Goal: Information Seeking & Learning: Understand process/instructions

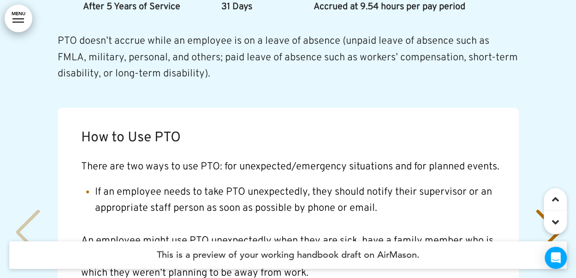
scroll to position [10616, 0]
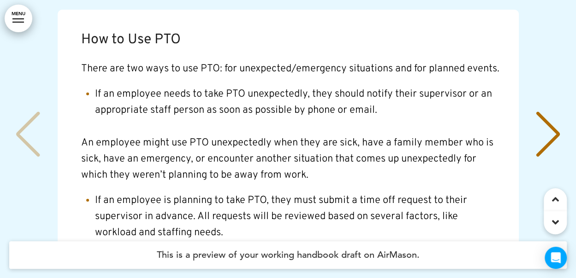
click at [556, 112] on div "Next slide" at bounding box center [548, 135] width 28 height 46
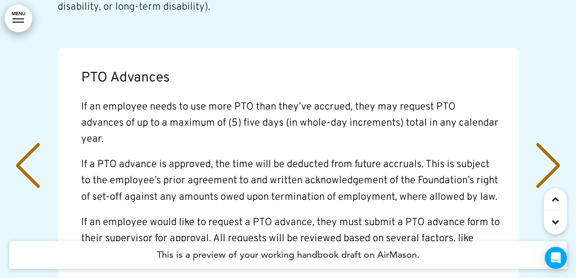
scroll to position [10570, 0]
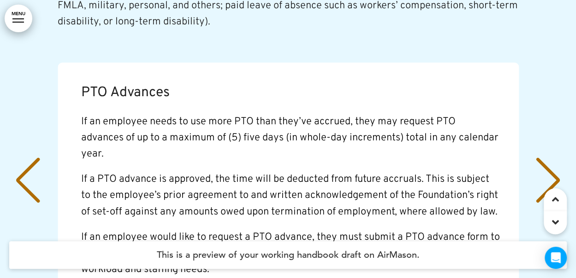
click at [216, 230] on p "If an employee would like to request a PTO advance, they must submit a PTO adva…" at bounding box center [290, 254] width 419 height 49
click at [550, 158] on div "Next slide" at bounding box center [548, 181] width 28 height 46
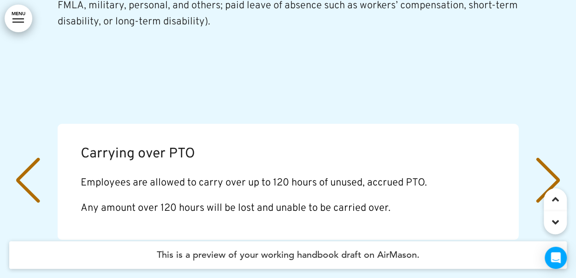
click at [550, 158] on div "Next slide" at bounding box center [548, 181] width 28 height 46
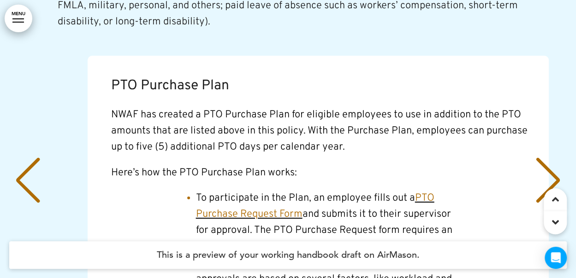
scroll to position [0, 1686]
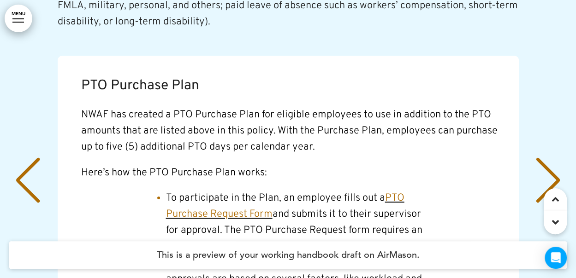
click at [550, 158] on div "Next slide" at bounding box center [548, 181] width 28 height 46
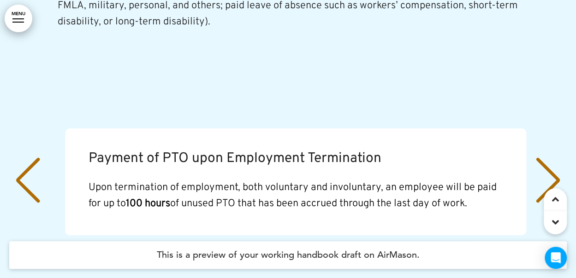
scroll to position [0, 2248]
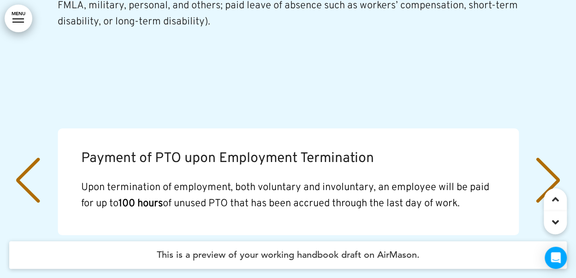
click at [24, 158] on div "Previous slide" at bounding box center [28, 181] width 28 height 46
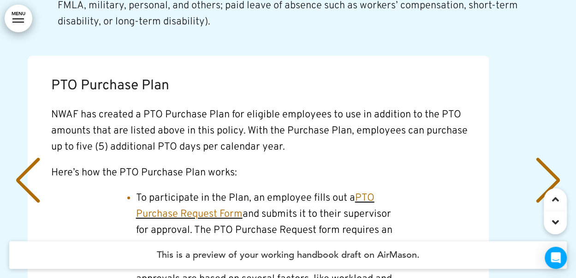
click at [24, 158] on div "Previous slide" at bounding box center [28, 181] width 28 height 46
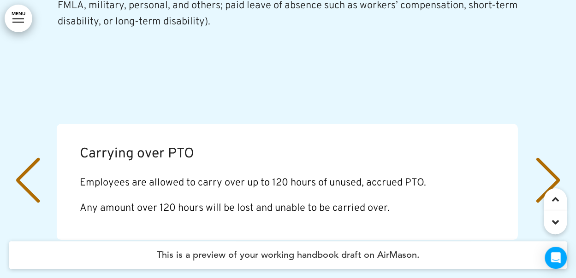
click at [24, 158] on div "Previous slide" at bounding box center [28, 181] width 28 height 46
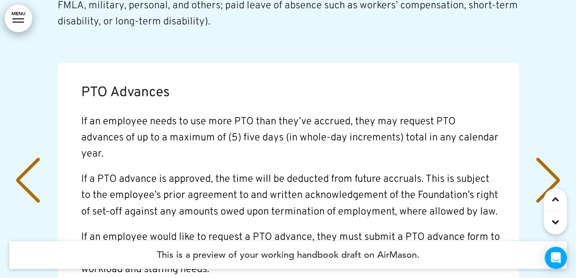
click at [24, 158] on div "Previous slide" at bounding box center [28, 181] width 28 height 46
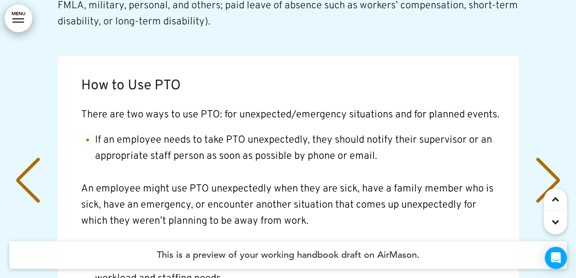
scroll to position [0, 0]
click at [25, 117] on div "How to Use PTO There are two ways to use PTO: for unexpected/emergency situatio…" at bounding box center [287, 182] width 557 height 253
click at [21, 119] on div "How to Use PTO There are two ways to use PTO: for unexpected/emergency situatio…" at bounding box center [287, 182] width 557 height 253
click at [556, 158] on div "Next slide" at bounding box center [548, 181] width 28 height 46
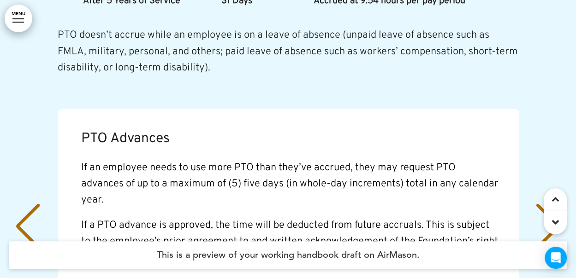
scroll to position [10570, 0]
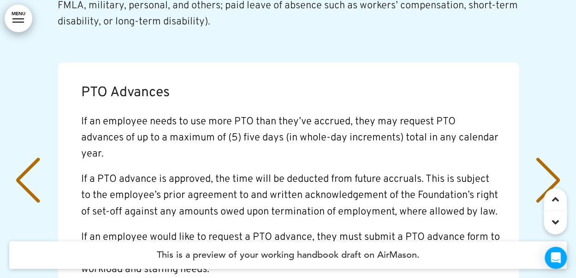
click at [547, 158] on div "Next slide" at bounding box center [548, 181] width 28 height 46
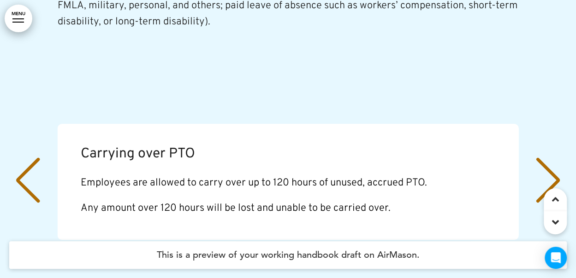
click at [547, 158] on div "Next slide" at bounding box center [548, 181] width 28 height 46
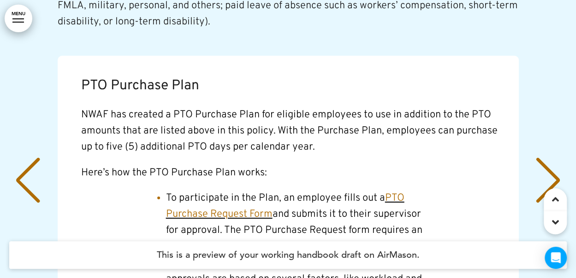
click at [547, 158] on div "Next slide" at bounding box center [548, 181] width 28 height 46
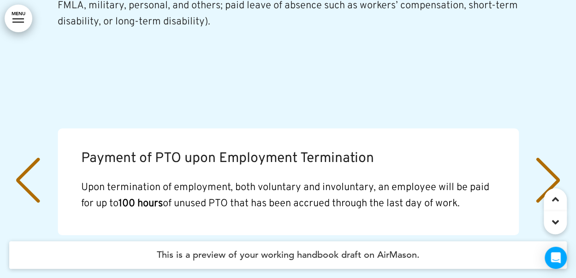
click at [547, 158] on div "Next slide" at bounding box center [548, 181] width 28 height 46
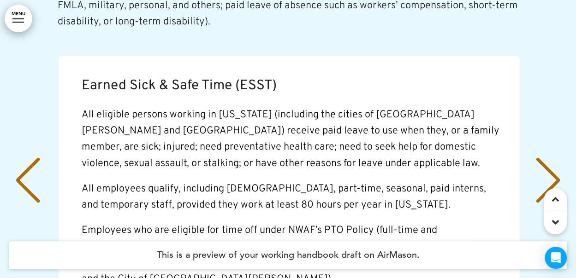
scroll to position [0, 2809]
click at [28, 158] on div "Previous slide" at bounding box center [28, 181] width 28 height 46
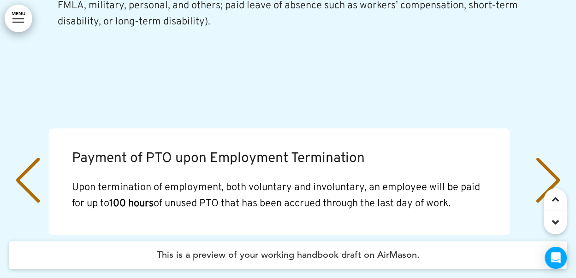
scroll to position [0, 2248]
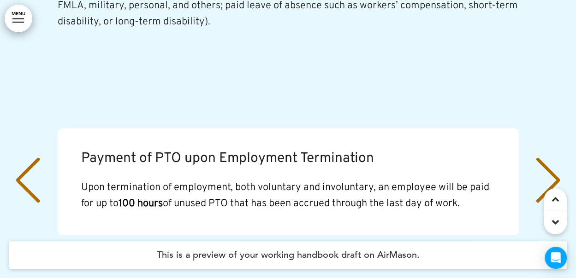
click at [29, 158] on div "Previous slide" at bounding box center [28, 181] width 28 height 46
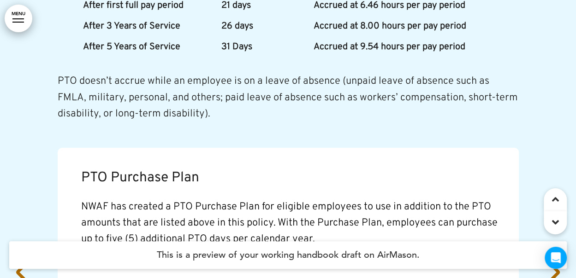
scroll to position [92, 0]
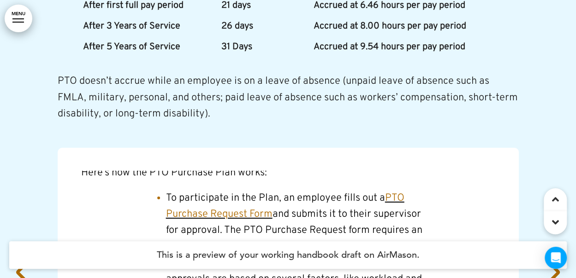
click at [24, 250] on div "Previous slide" at bounding box center [28, 273] width 28 height 46
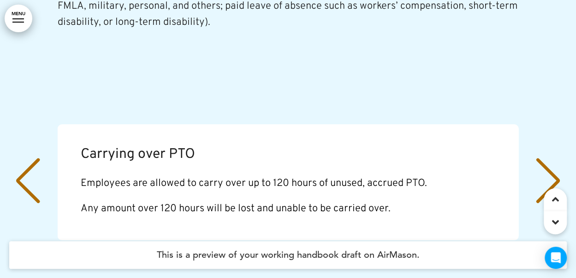
scroll to position [10570, 0]
click at [22, 158] on div "Previous slide" at bounding box center [28, 181] width 28 height 46
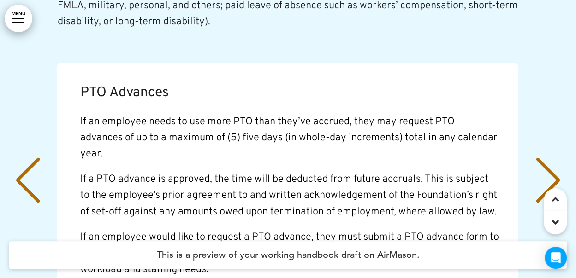
scroll to position [0, 562]
click at [32, 158] on div "Previous slide" at bounding box center [28, 181] width 28 height 46
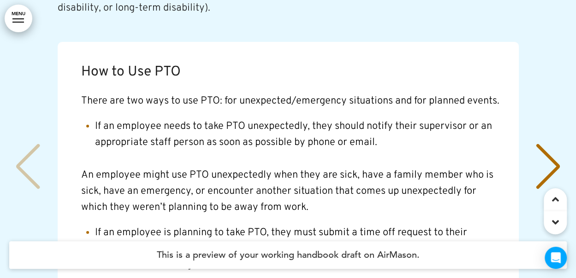
scroll to position [10570, 0]
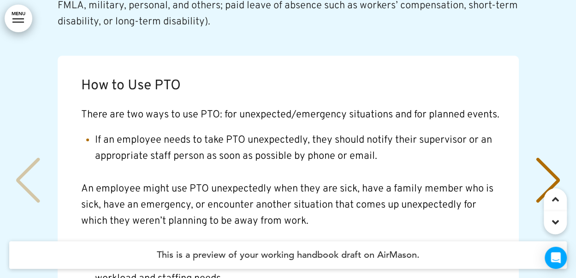
click at [551, 158] on div "Next slide" at bounding box center [548, 181] width 28 height 46
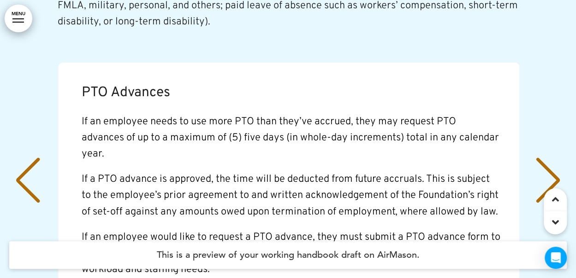
scroll to position [0, 562]
click at [554, 158] on div "Next slide" at bounding box center [548, 181] width 28 height 46
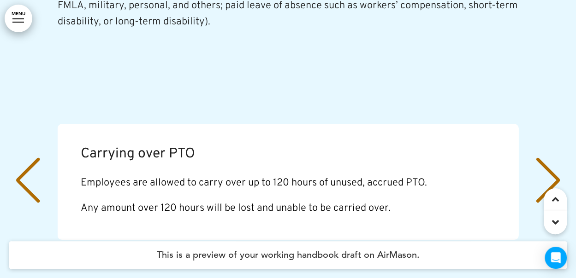
click at [554, 158] on div "Next slide" at bounding box center [548, 181] width 28 height 46
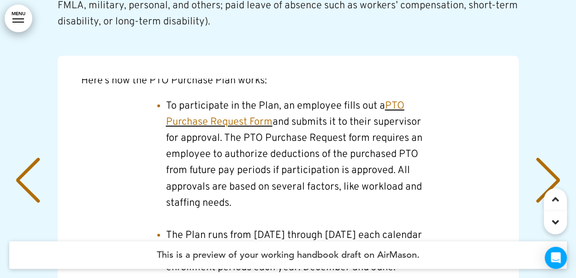
click at [554, 158] on div "Next slide" at bounding box center [548, 181] width 28 height 46
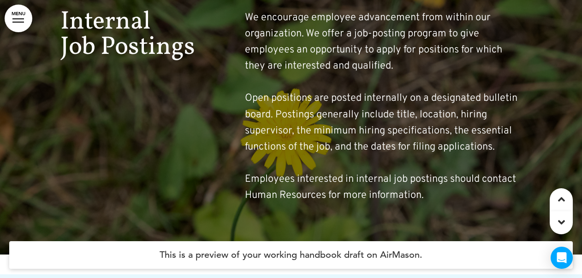
scroll to position [47488, 0]
